Goal: Transaction & Acquisition: Purchase product/service

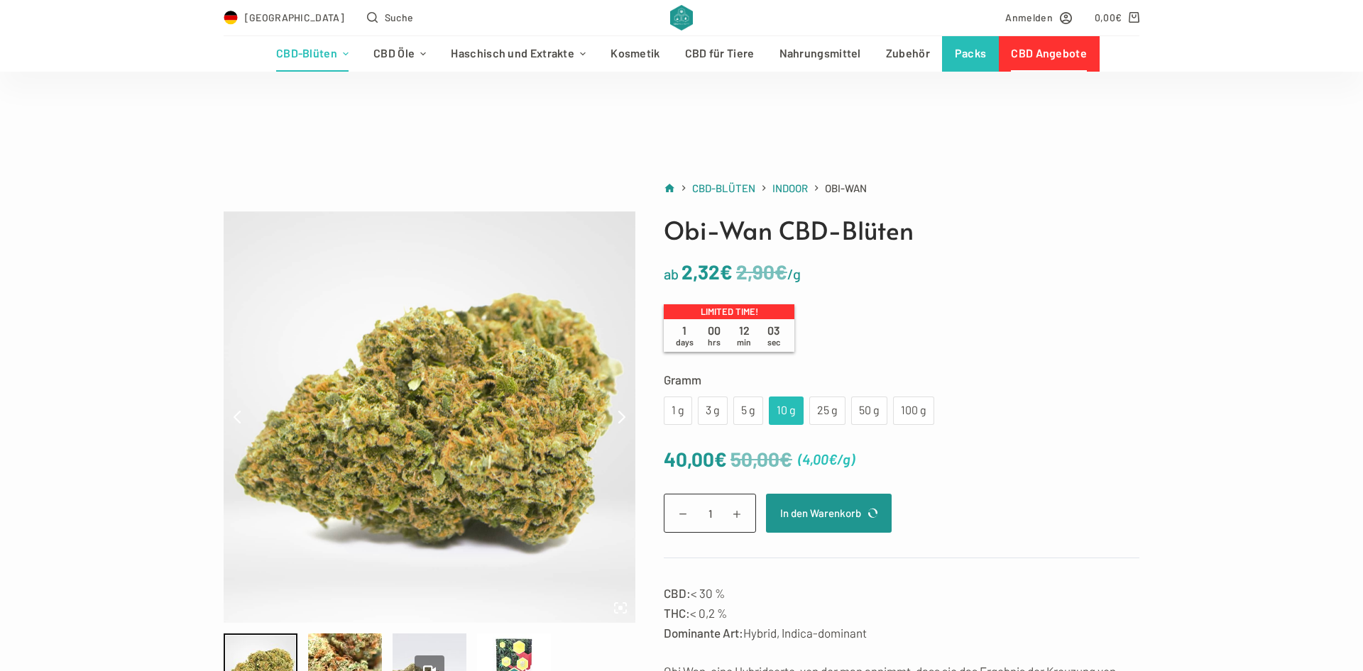
scroll to position [72, 0]
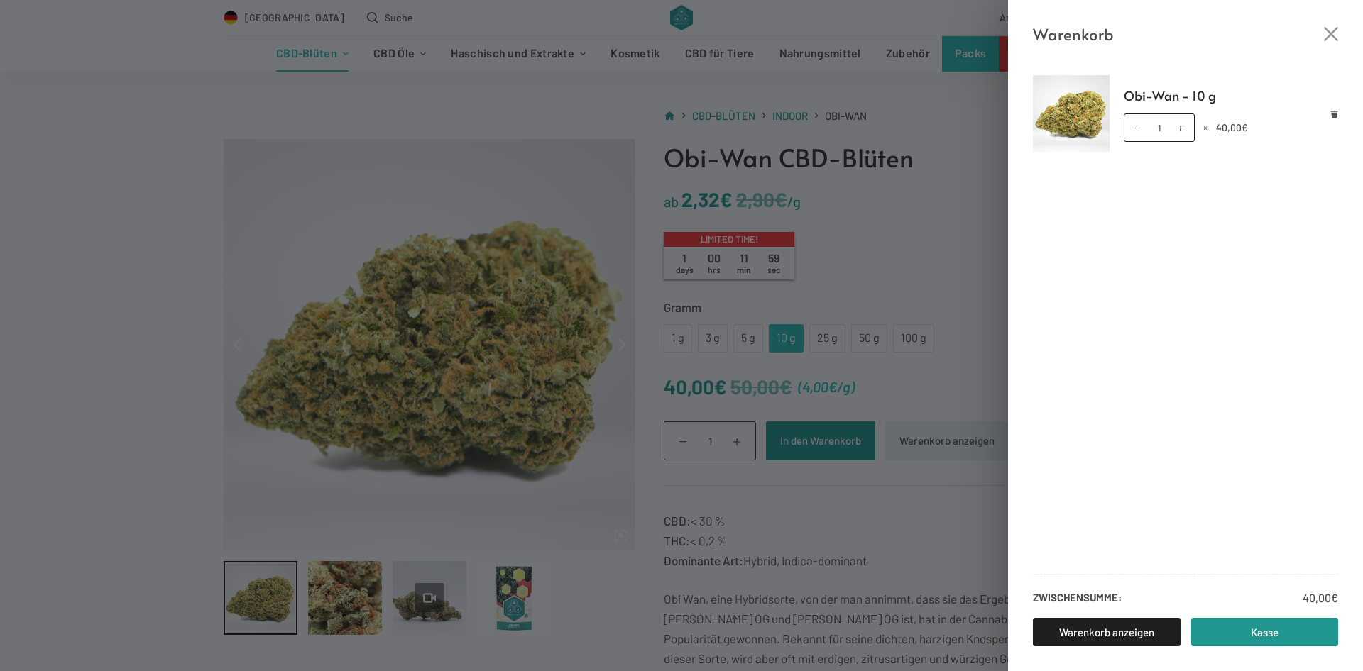
click at [323, 89] on div "Warenkorb Obi-Wan - 10 g Obi-Wan - 10 g Menge 1 × 40,00 € Zwischensumme: 40,00 …" at bounding box center [681, 335] width 1363 height 671
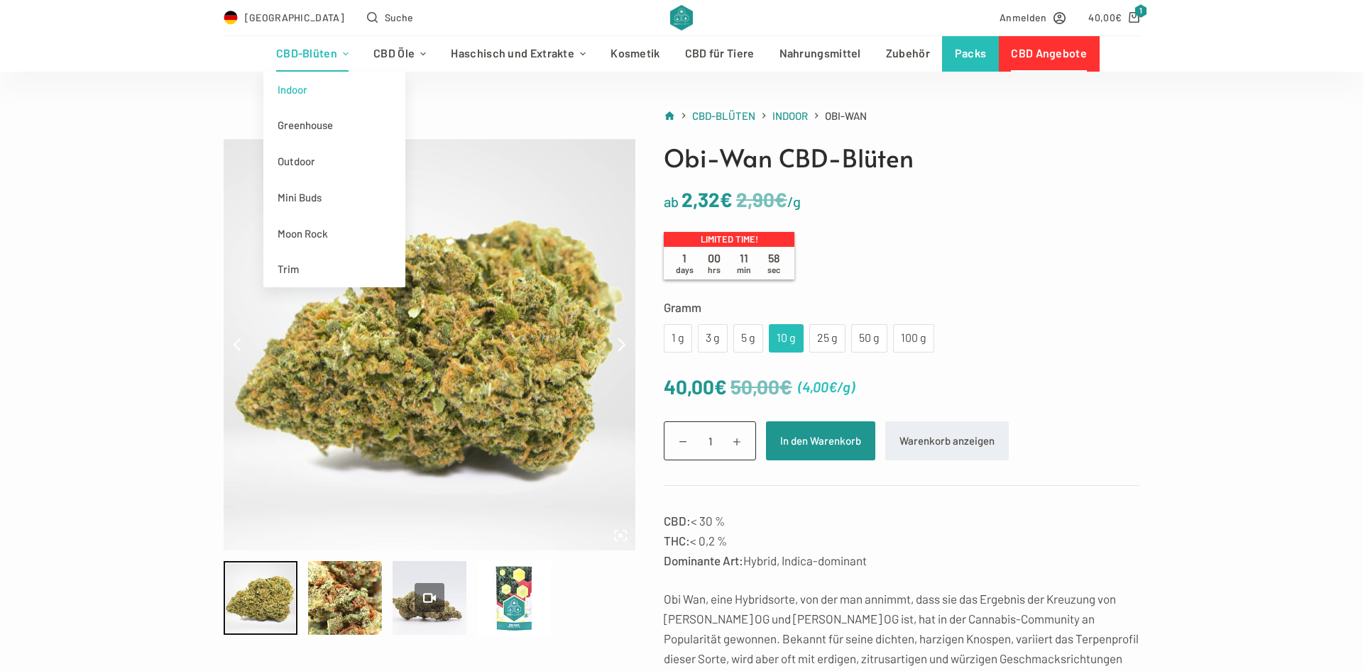
click at [326, 55] on link "CBD-Blüten" at bounding box center [311, 53] width 97 height 35
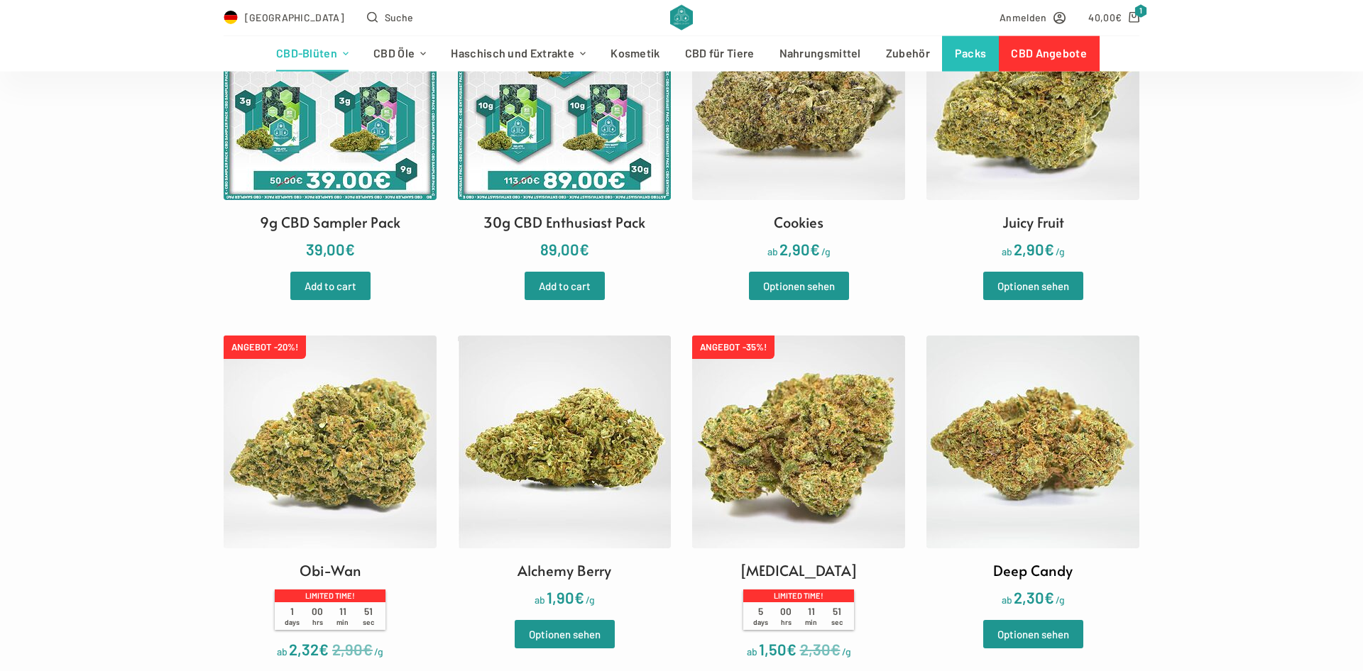
scroll to position [1014, 0]
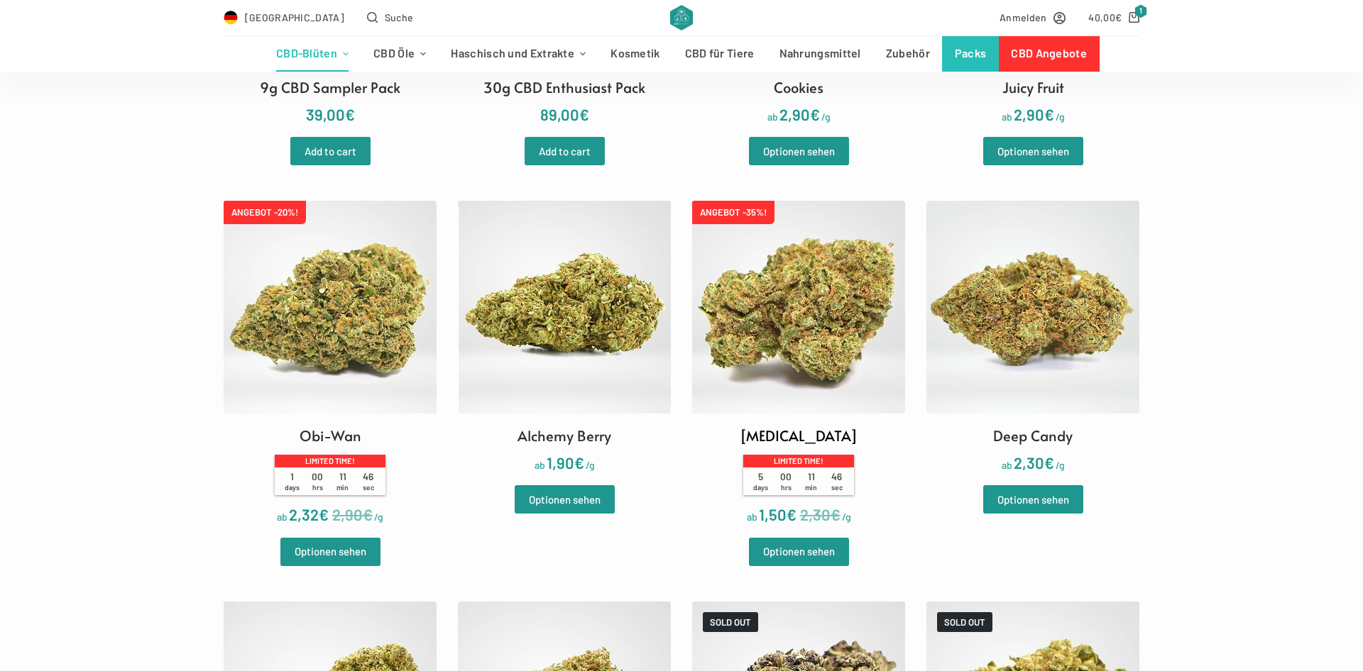
click at [803, 322] on img at bounding box center [798, 307] width 213 height 213
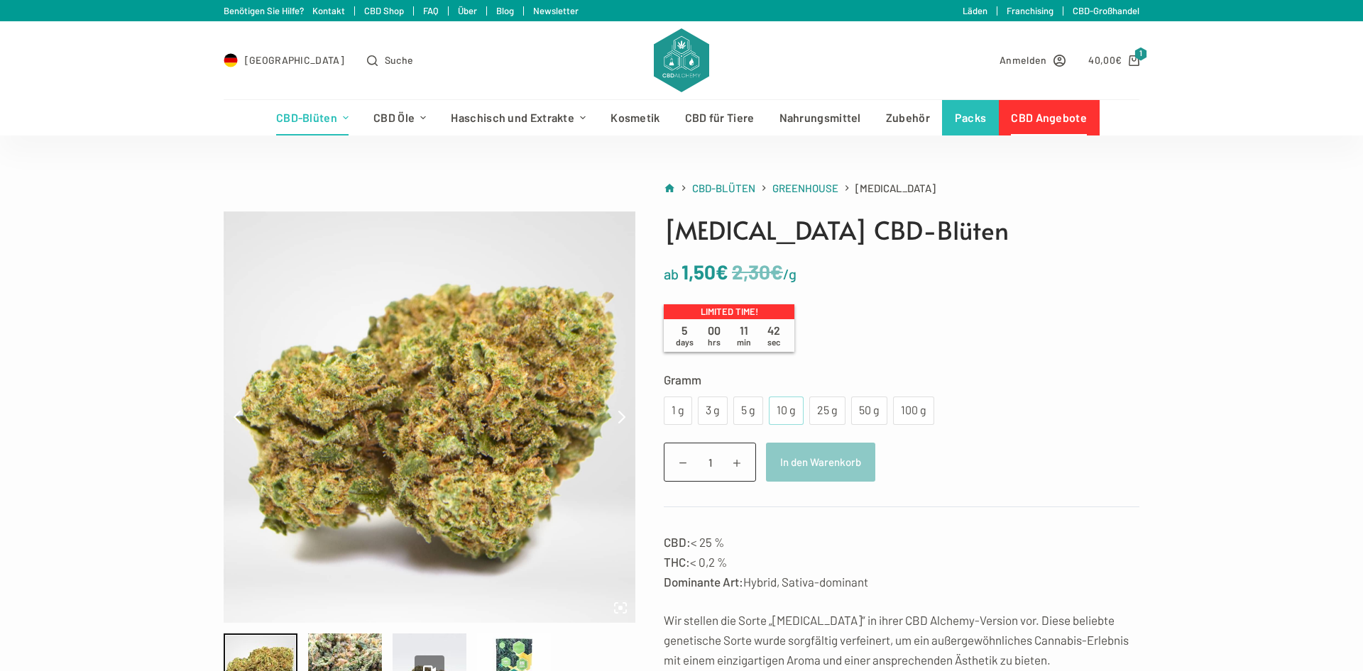
click at [797, 408] on div "10 g" at bounding box center [786, 411] width 35 height 28
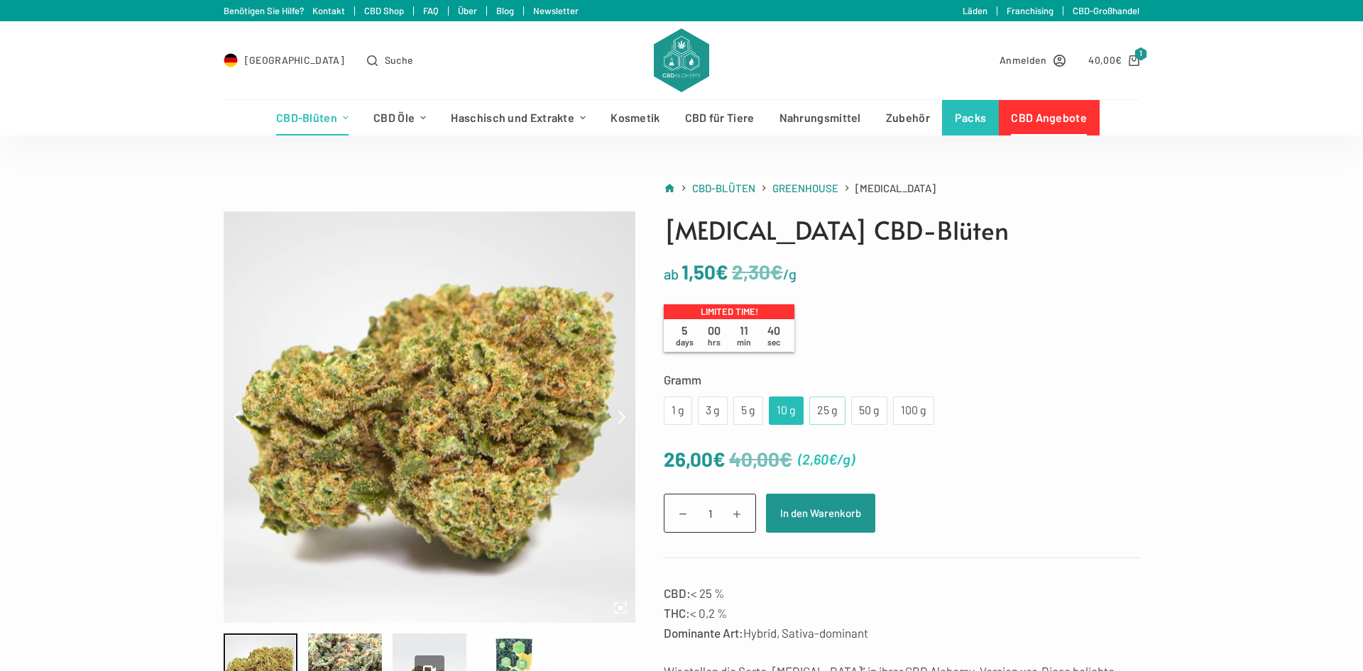
click at [831, 408] on div "25 g" at bounding box center [827, 411] width 19 height 18
click at [829, 415] on div "25 g" at bounding box center [827, 411] width 19 height 18
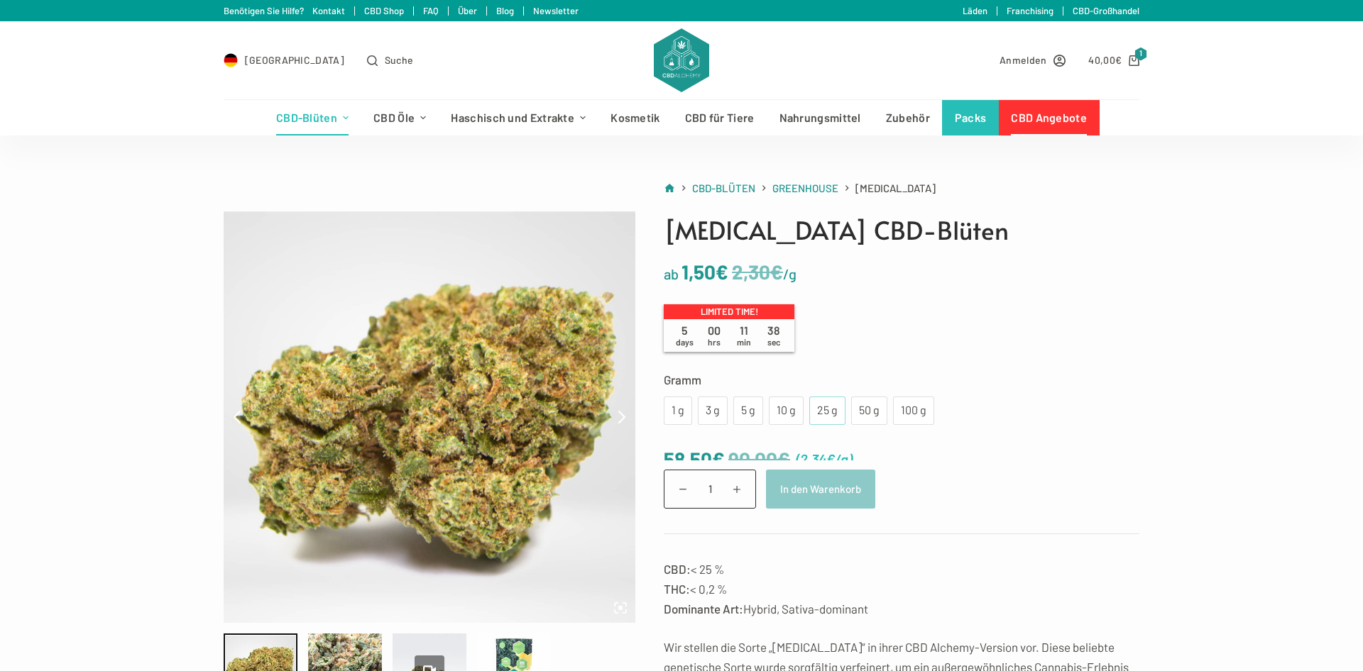
click at [811, 415] on div "25 g" at bounding box center [827, 411] width 36 height 28
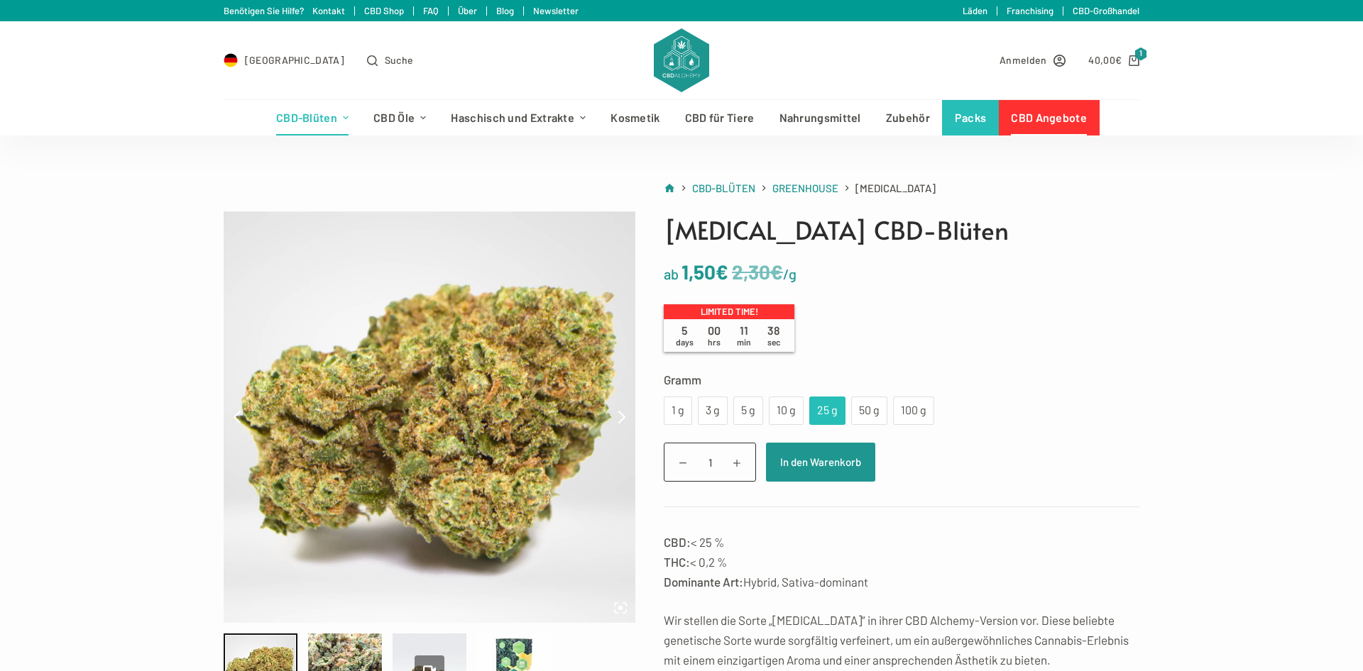
click at [823, 415] on div "25 g" at bounding box center [827, 411] width 19 height 18
click at [824, 410] on div "25 g" at bounding box center [827, 411] width 19 height 18
click at [791, 411] on div "10 g" at bounding box center [786, 411] width 18 height 18
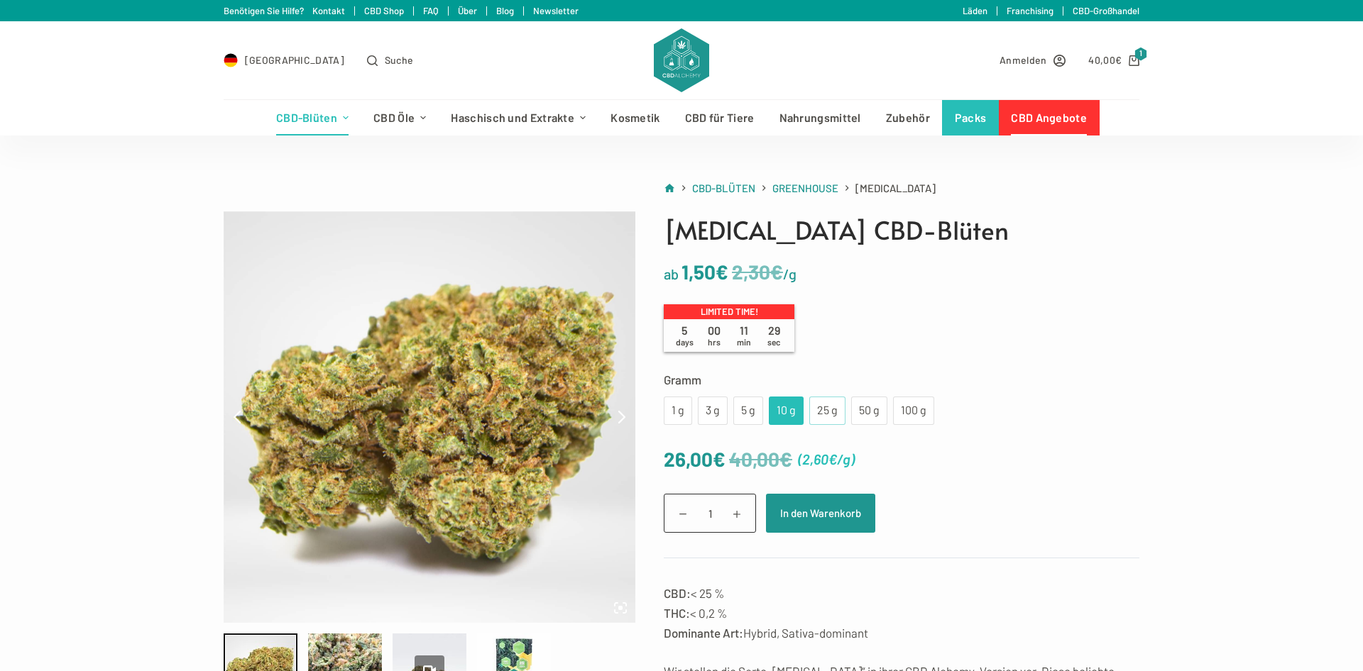
click at [822, 411] on div "25 g" at bounding box center [827, 411] width 19 height 18
click at [790, 411] on div "10 g" at bounding box center [786, 411] width 18 height 18
click at [838, 511] on button "In den Warenkorb" at bounding box center [820, 513] width 109 height 39
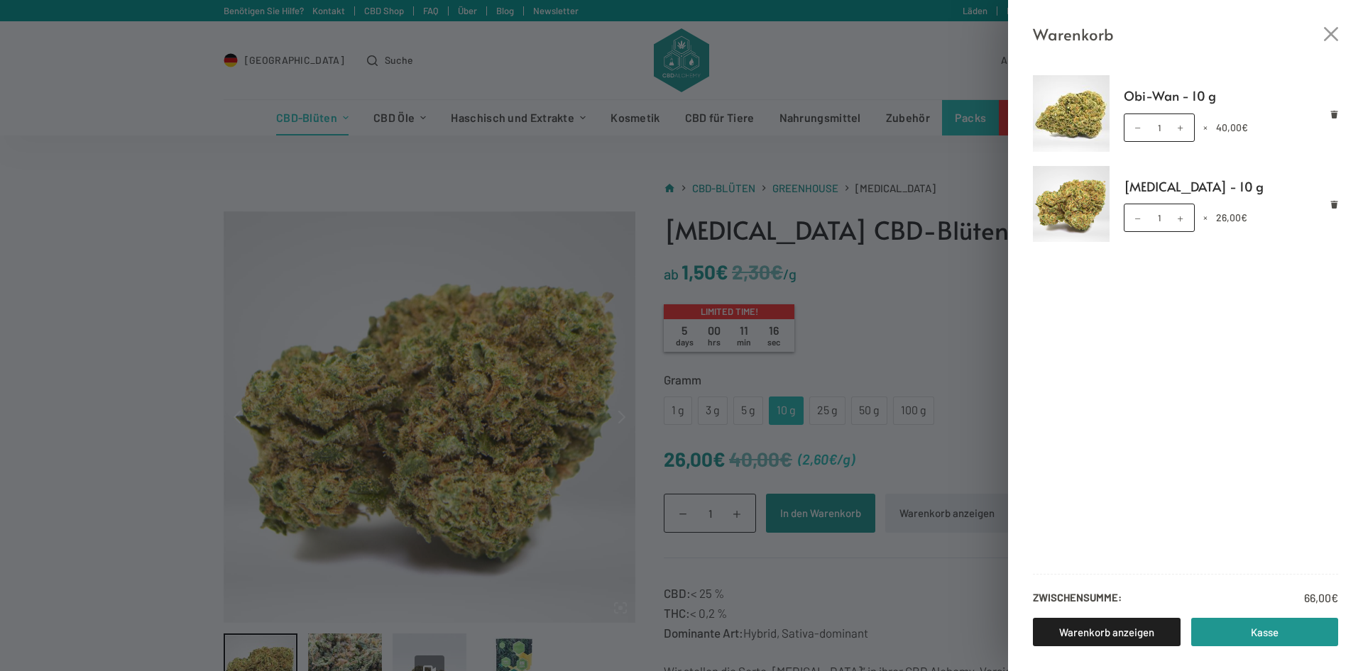
click at [942, 289] on div "Warenkorb Obi-Wan - 10 g Obi-Wan - 10 g Menge 1 × 40,00 € Amnesia - 10 g Amnesi…" at bounding box center [681, 335] width 1363 height 671
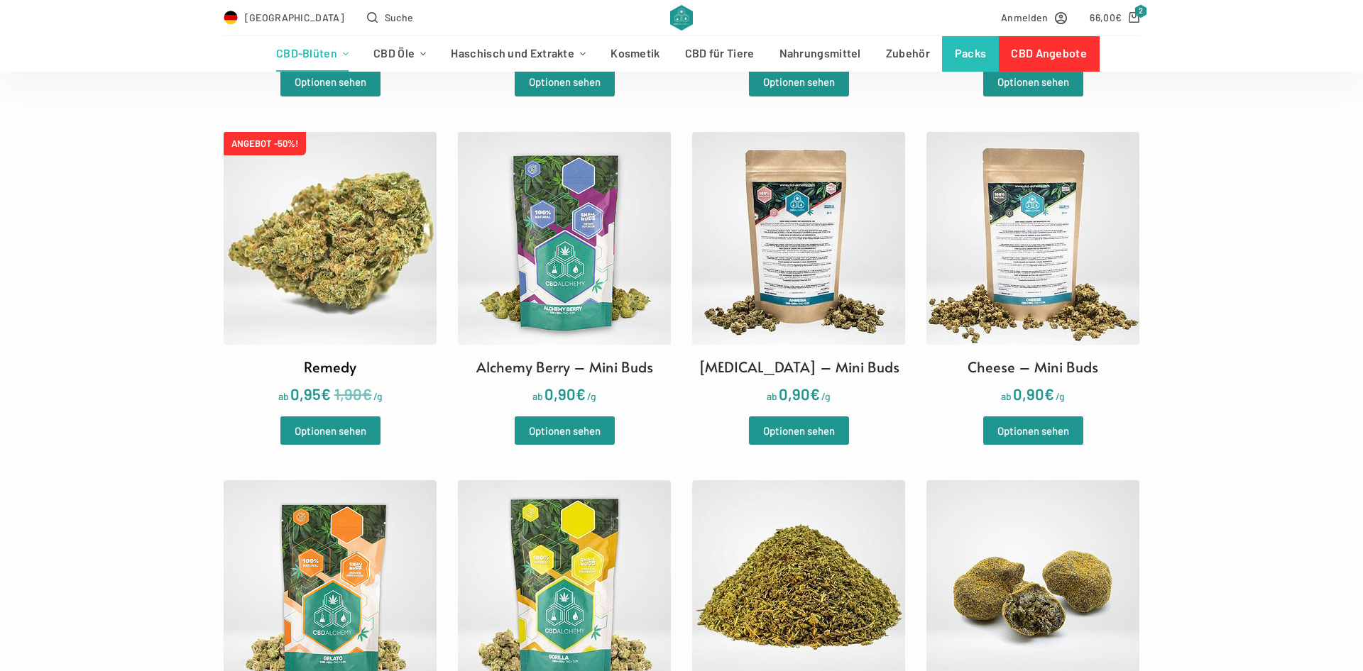
scroll to position [1810, 0]
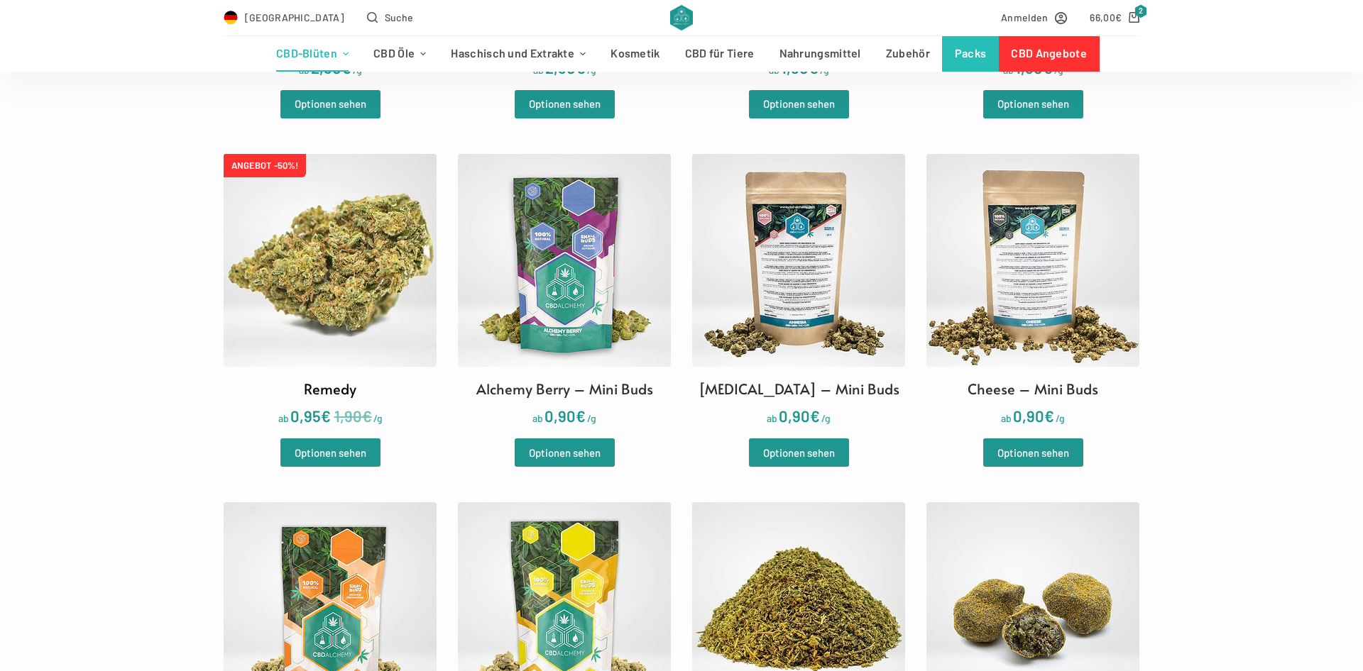
click at [390, 280] on img at bounding box center [330, 260] width 213 height 213
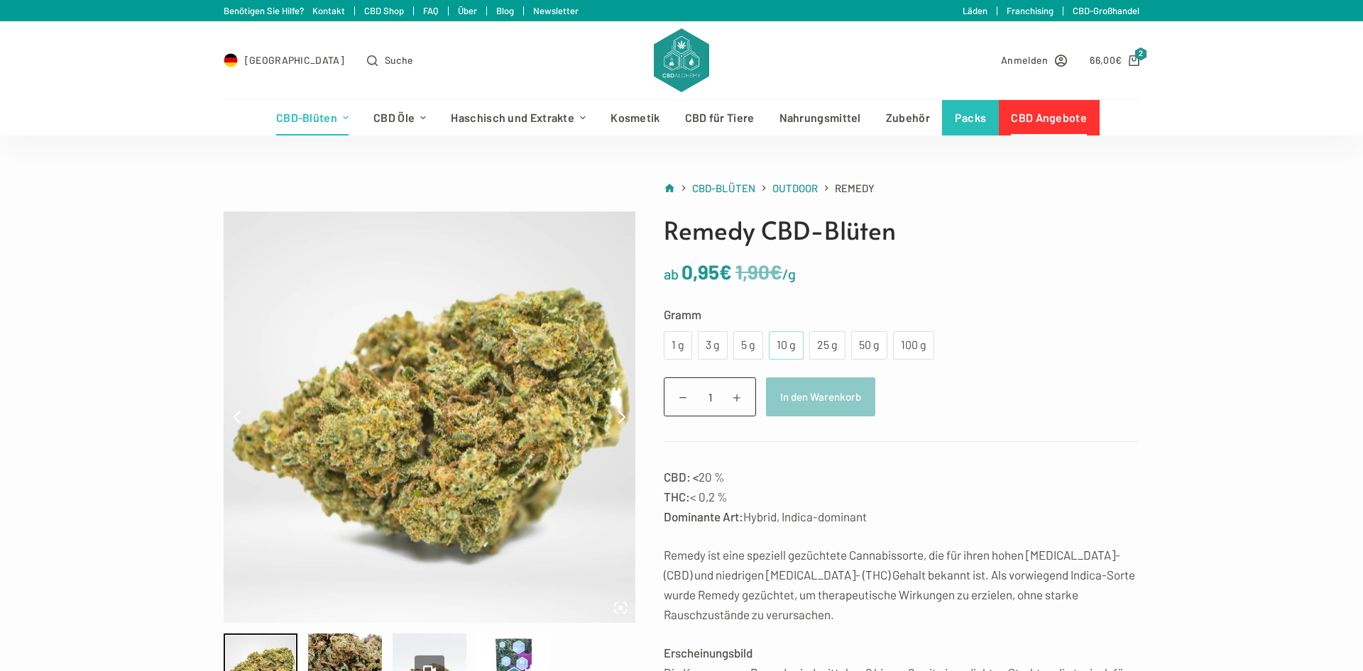
click at [794, 349] on div "10 g" at bounding box center [786, 345] width 18 height 18
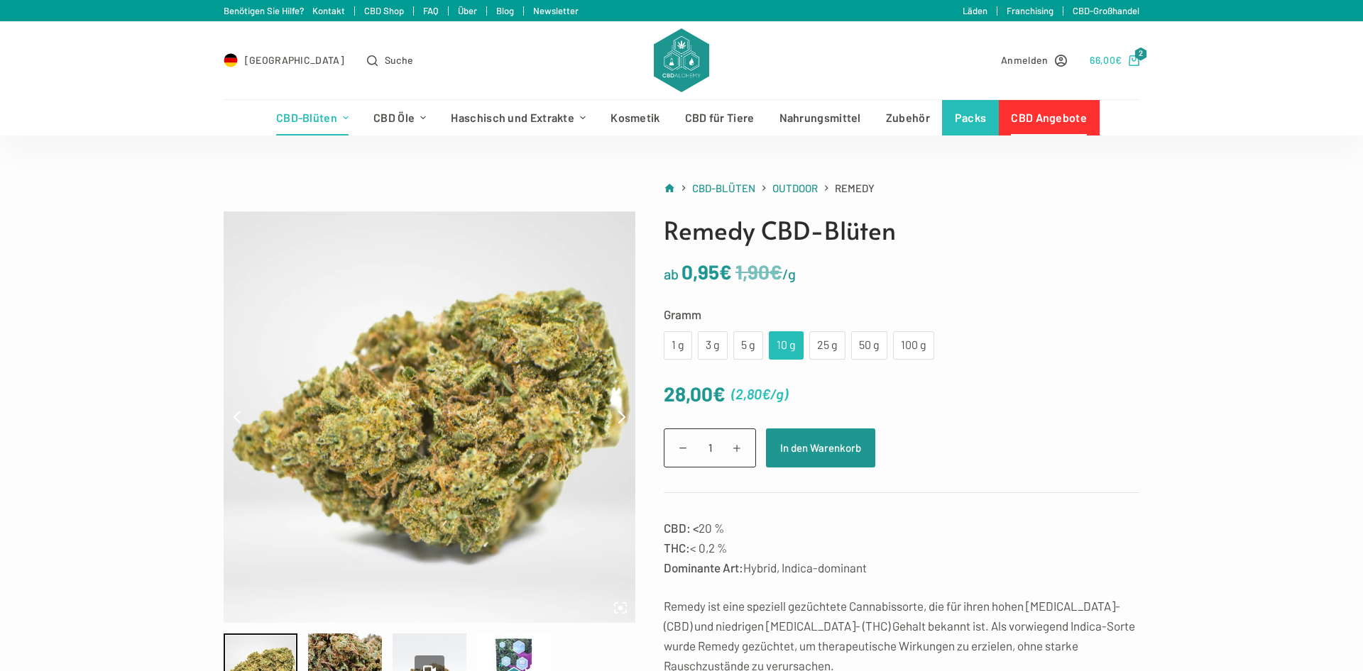
click at [1112, 60] on bdi "66,00 €" at bounding box center [1106, 60] width 32 height 12
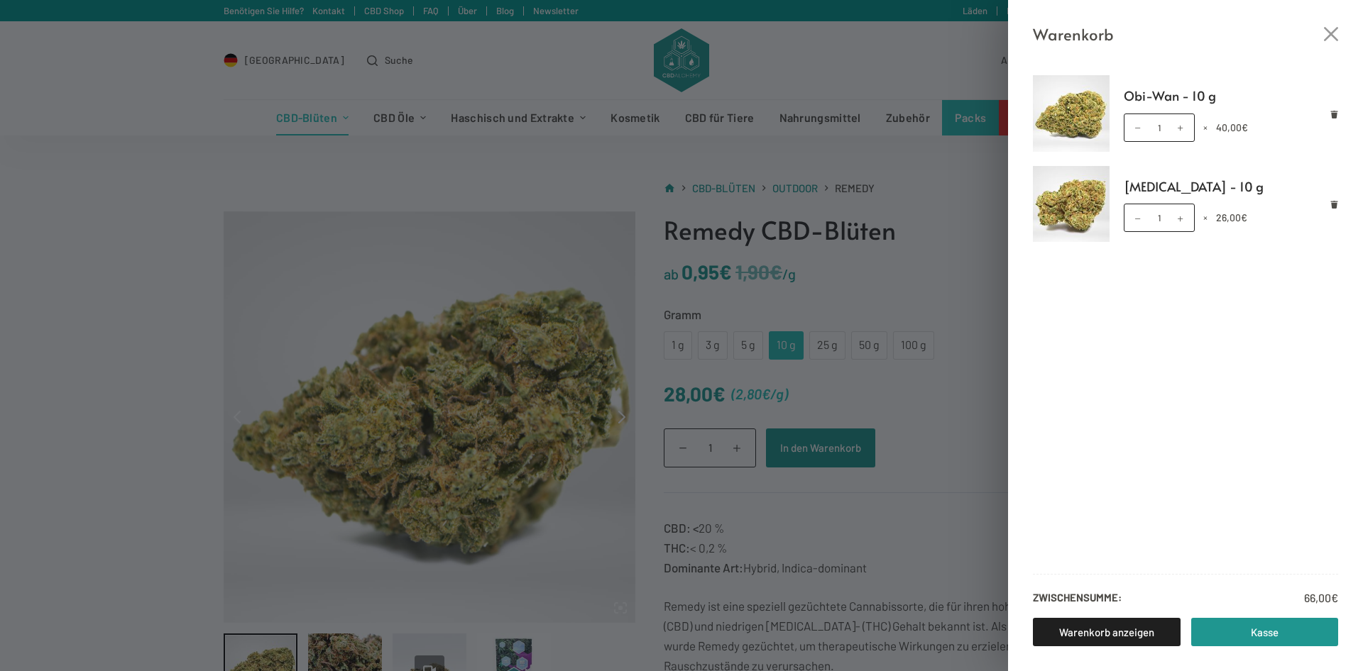
click at [932, 454] on div "Warenkorb Obi-Wan - 10 g Obi-Wan - 10 g Menge 1 × 40,00 € Amnesia - 10 g Amnesi…" at bounding box center [681, 335] width 1363 height 671
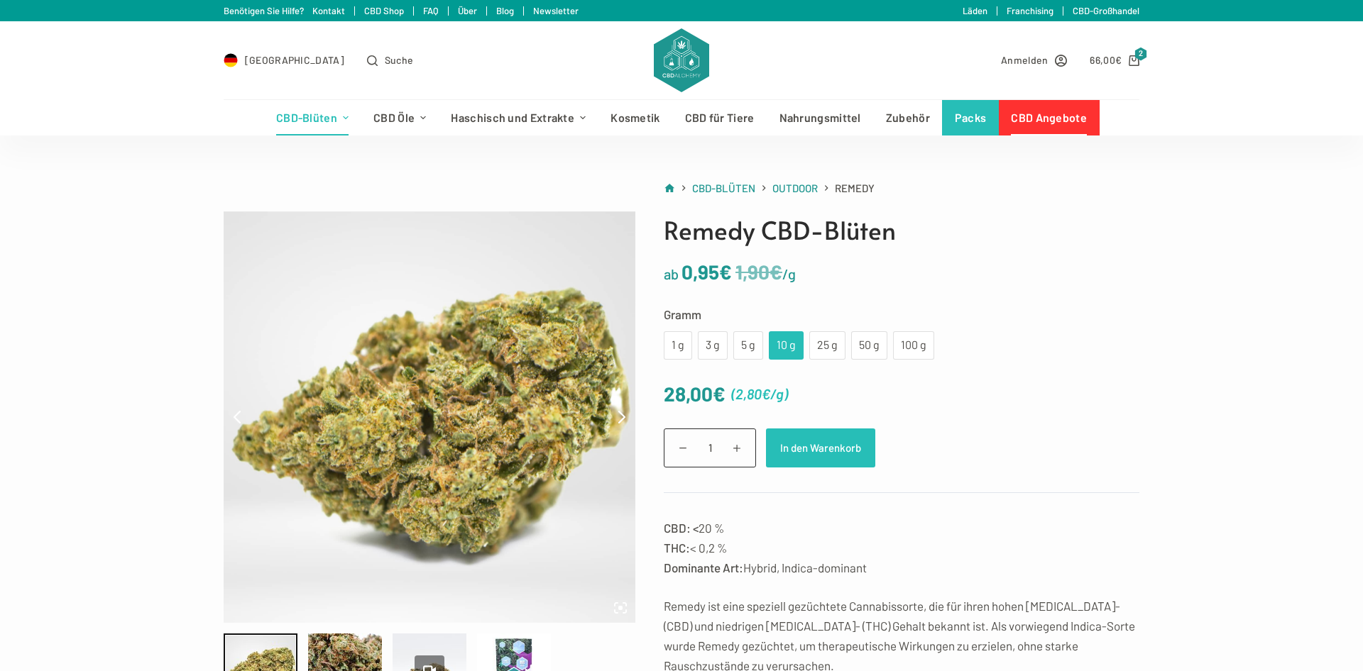
click at [811, 446] on button "In den Warenkorb" at bounding box center [820, 448] width 109 height 39
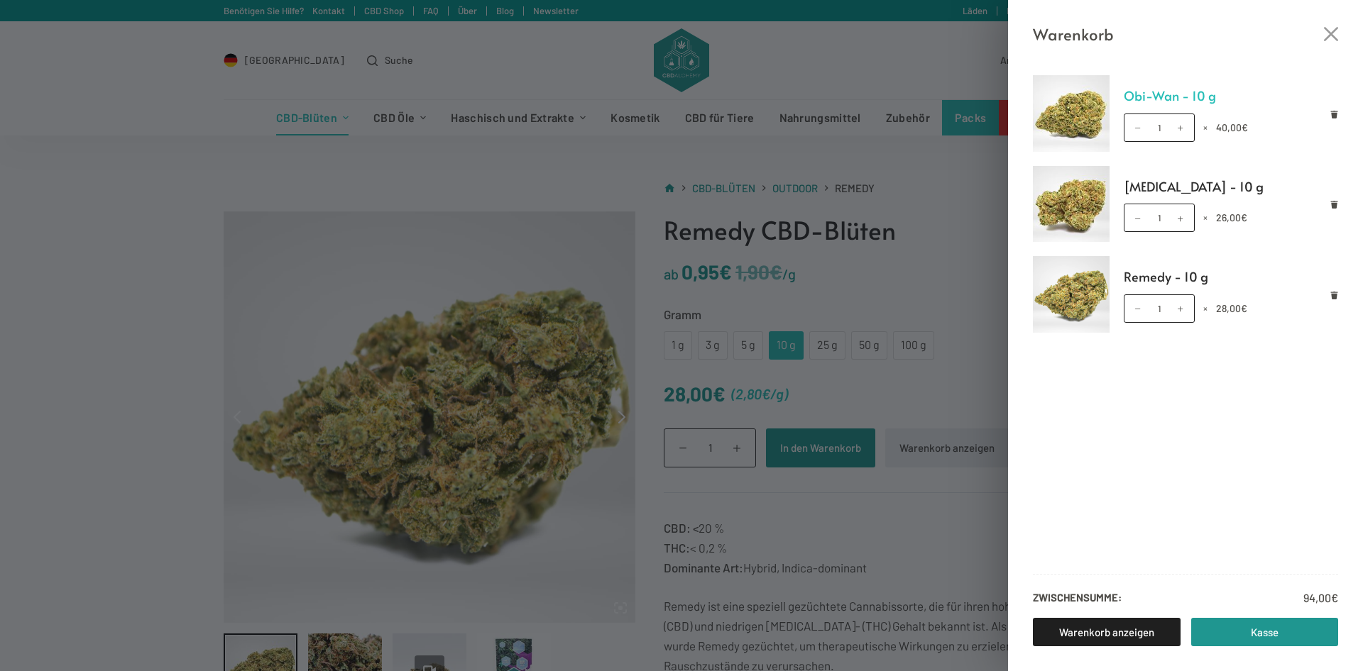
click at [1148, 97] on link "Obi-Wan - 10 g" at bounding box center [1231, 95] width 215 height 21
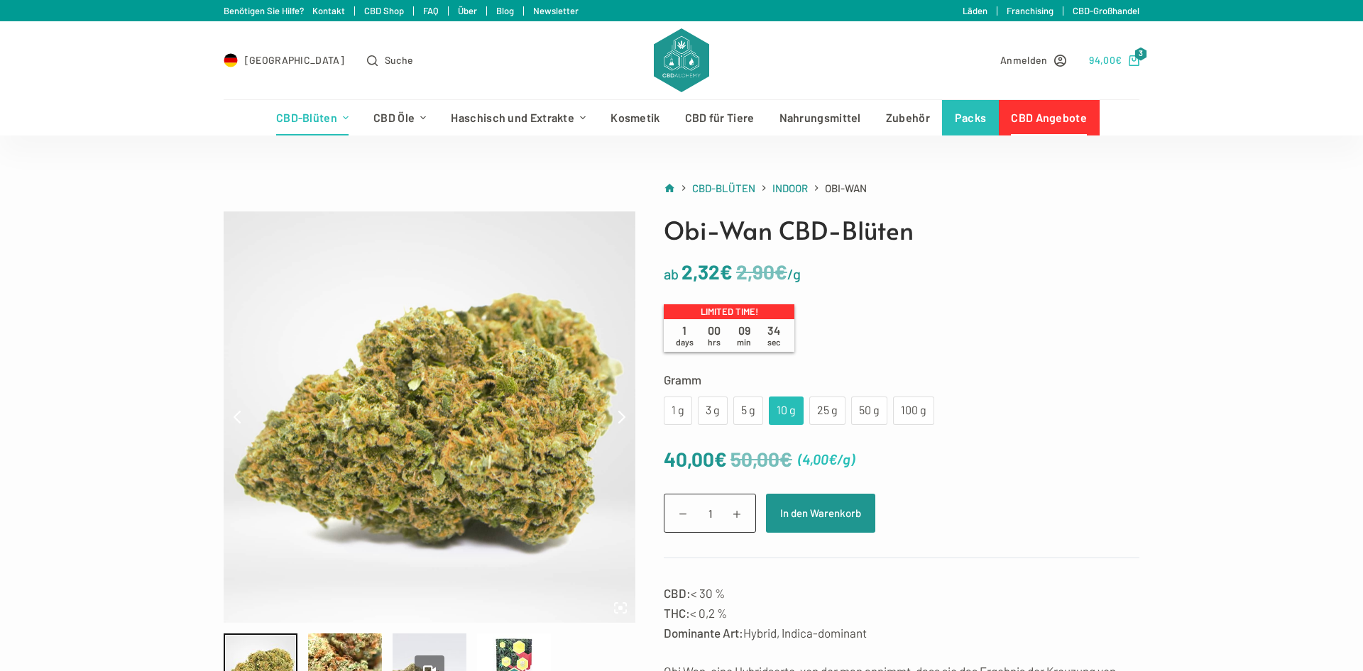
click at [1117, 62] on span "€" at bounding box center [1118, 60] width 6 height 12
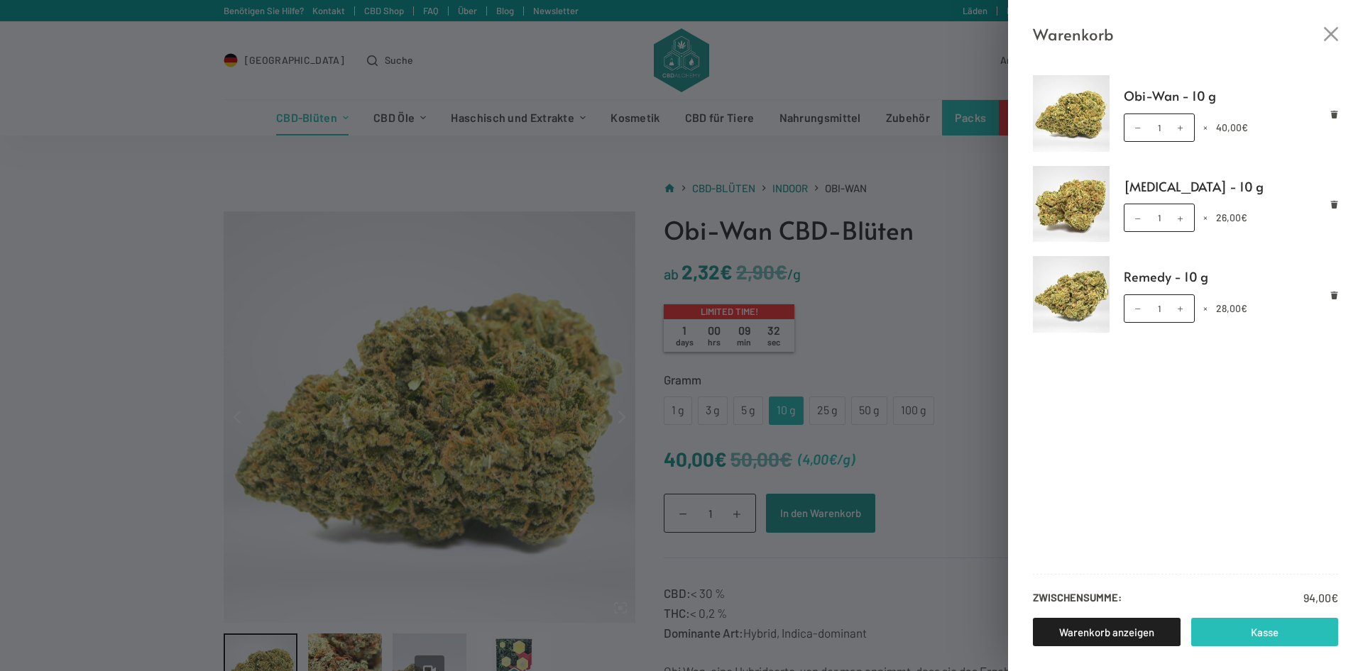
click at [1277, 630] on link "Kasse" at bounding box center [1265, 632] width 148 height 28
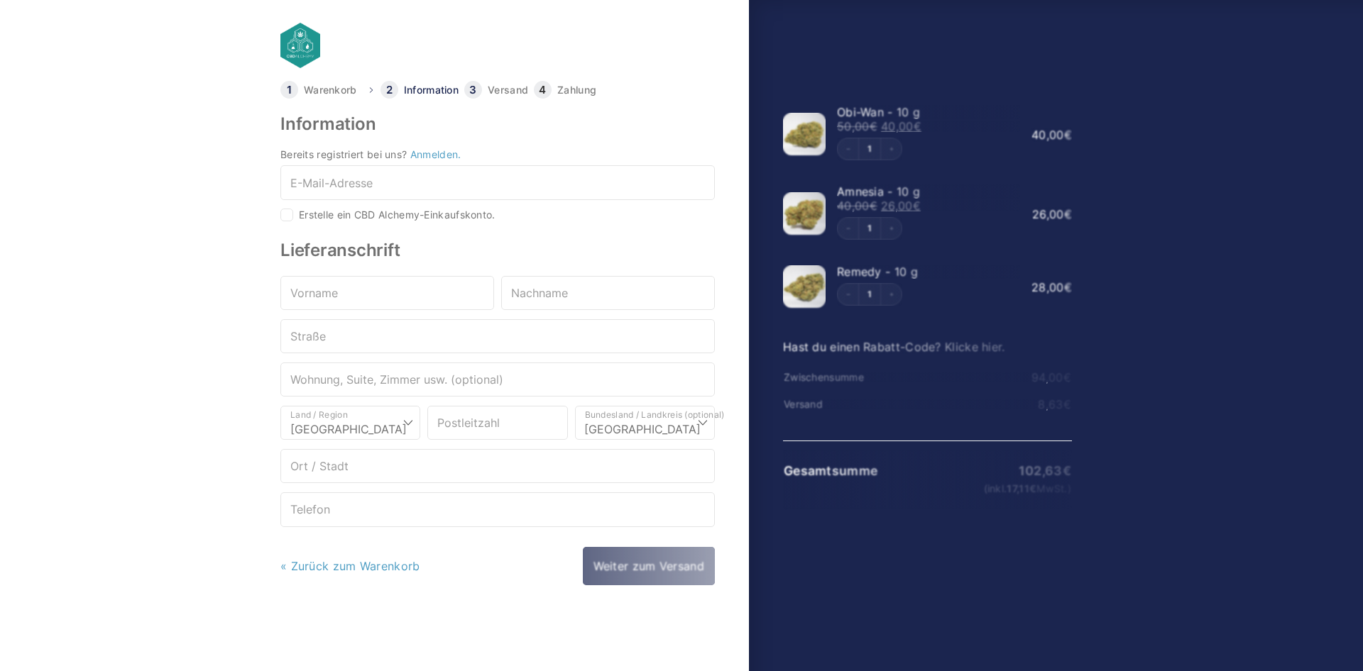
select select "DE-BE"
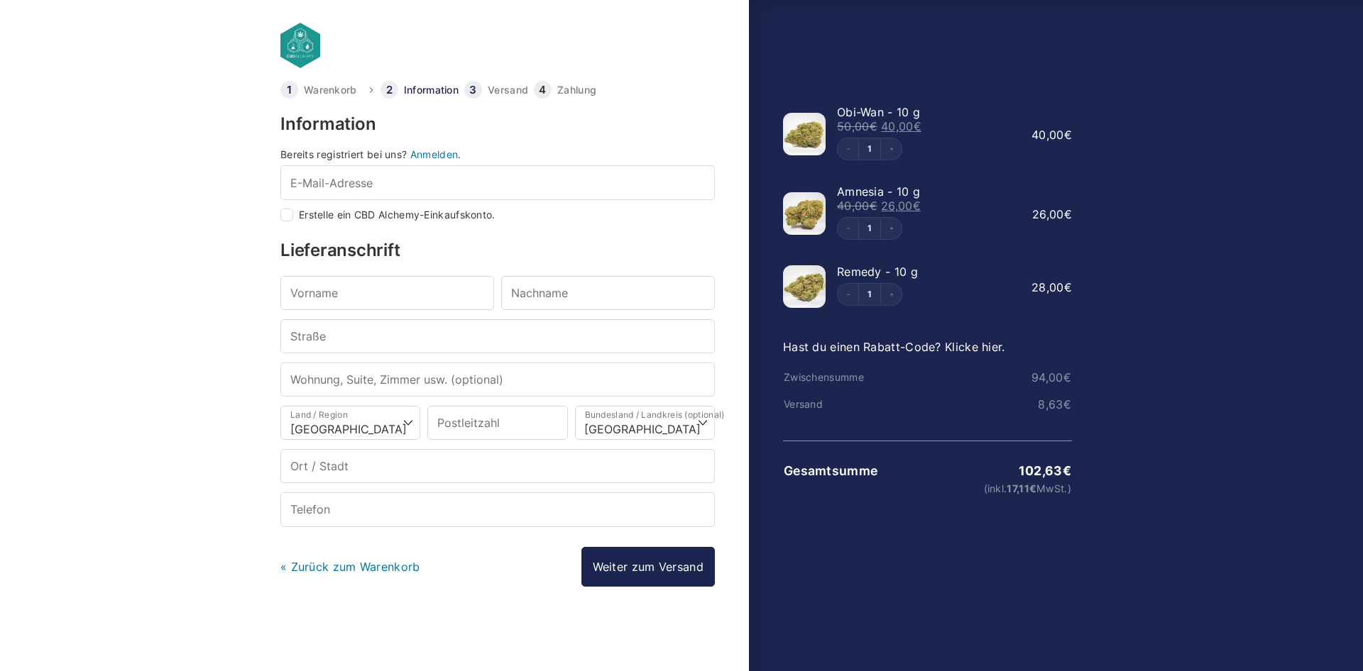
click at [1207, 626] on div at bounding box center [681, 626] width 1363 height 0
click at [837, 626] on div at bounding box center [681, 626] width 1363 height 0
